Goal: Check status: Check status

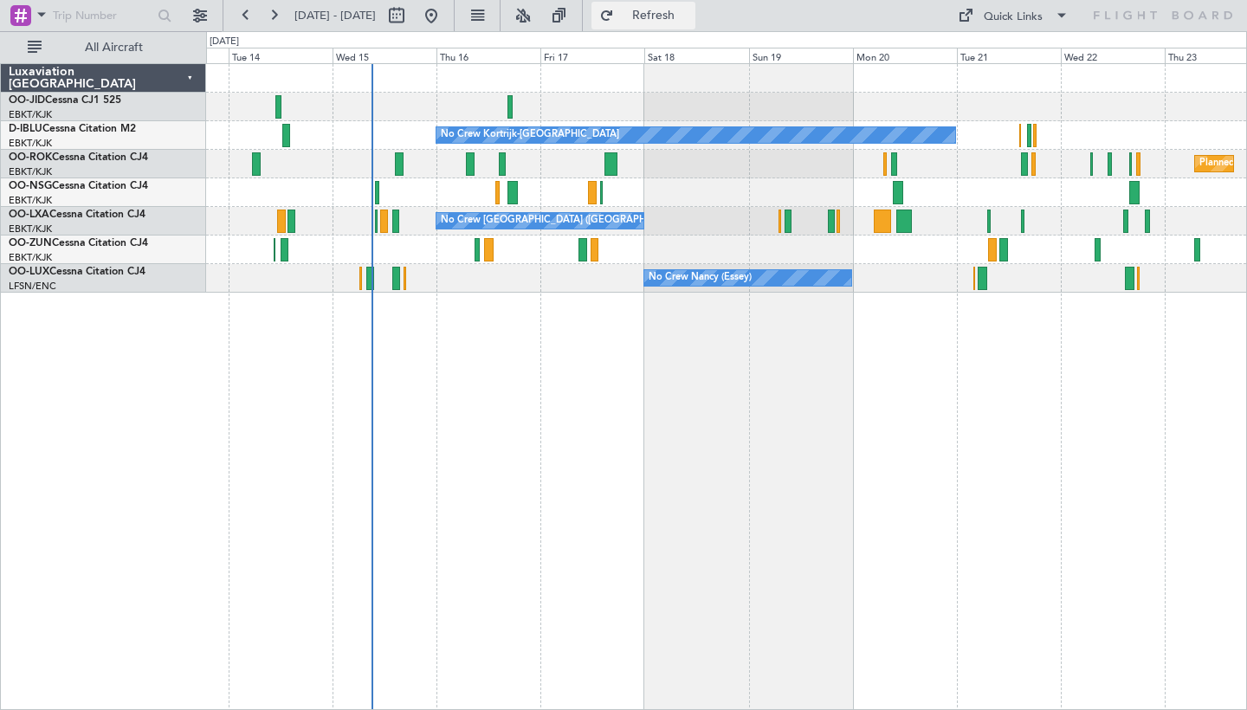
click at [690, 21] on span "Refresh" at bounding box center [653, 16] width 73 height 12
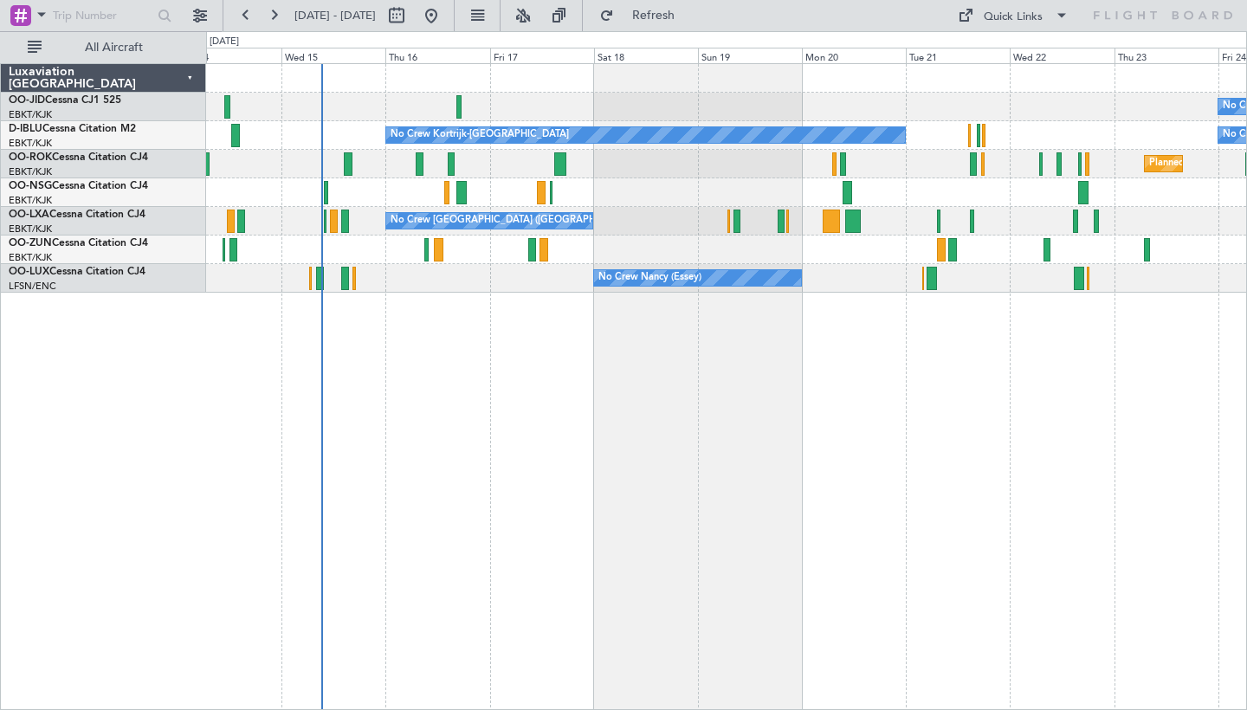
click at [740, 430] on div "No Crew No Crew Kortrijk-[GEOGRAPHIC_DATA] No Crew Owner [GEOGRAPHIC_DATA]-[GEO…" at bounding box center [726, 386] width 1041 height 647
